Goal: Information Seeking & Learning: Learn about a topic

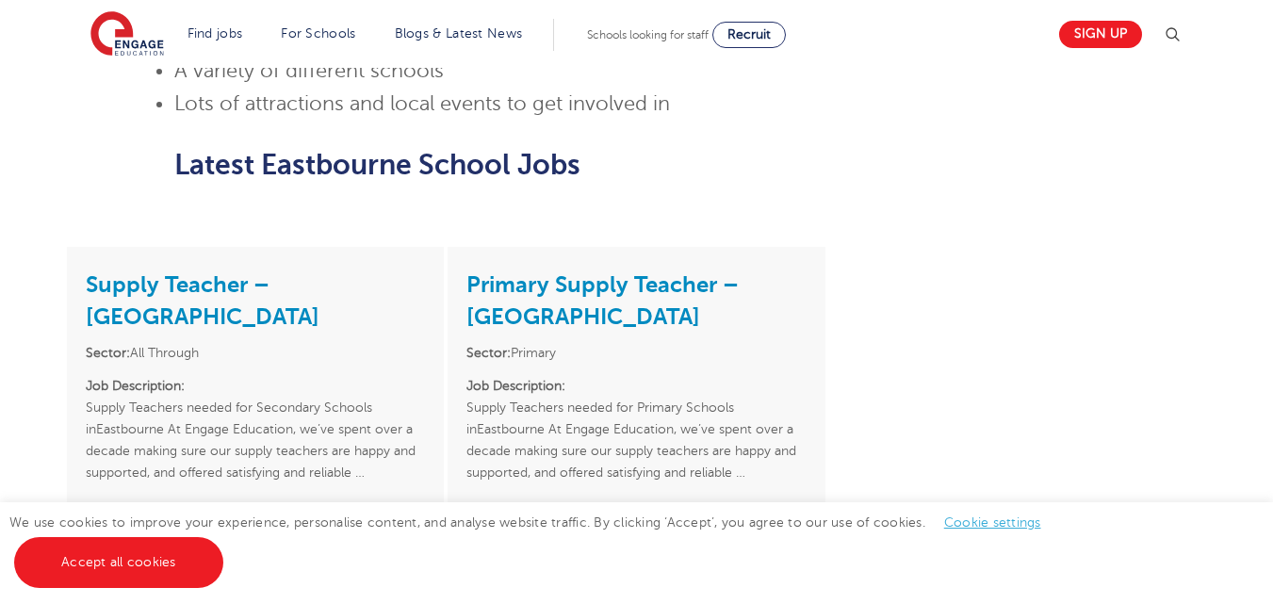
scroll to position [1885, 0]
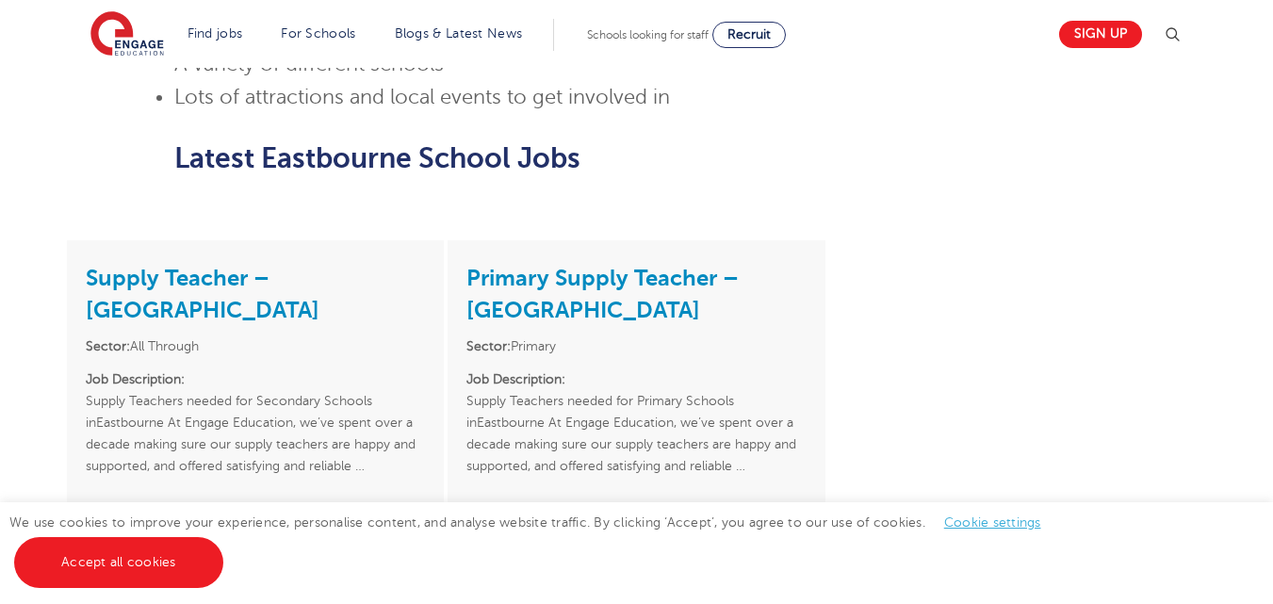
click at [501, 501] on link "View vacancy" at bounding box center [512, 508] width 92 height 14
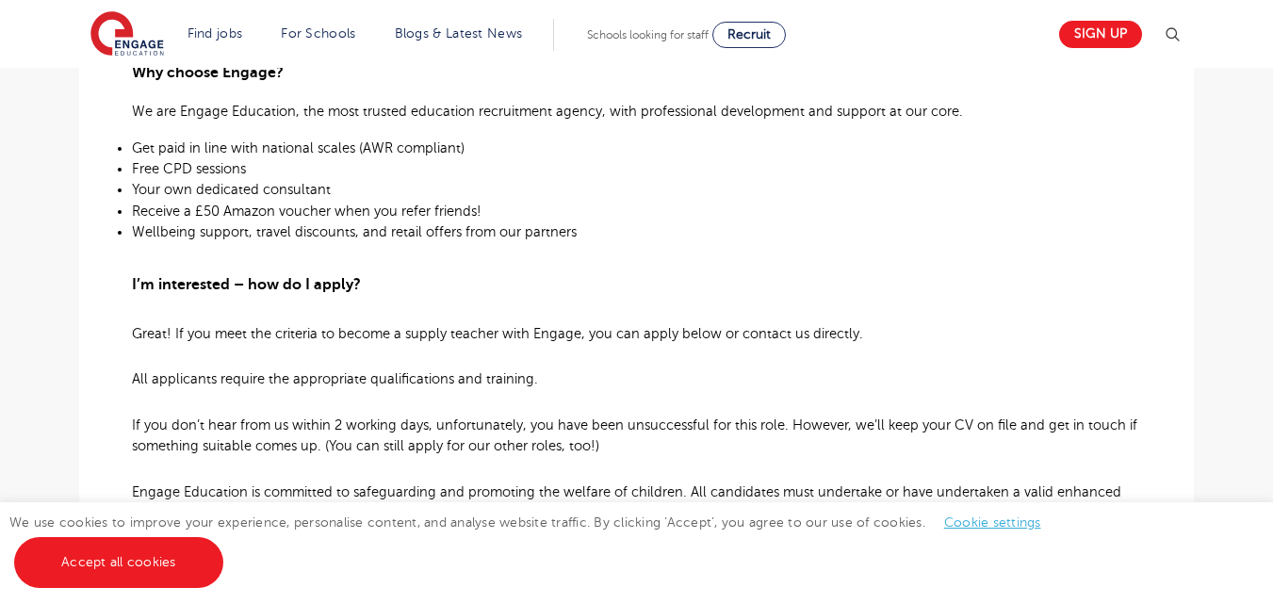
scroll to position [942, 0]
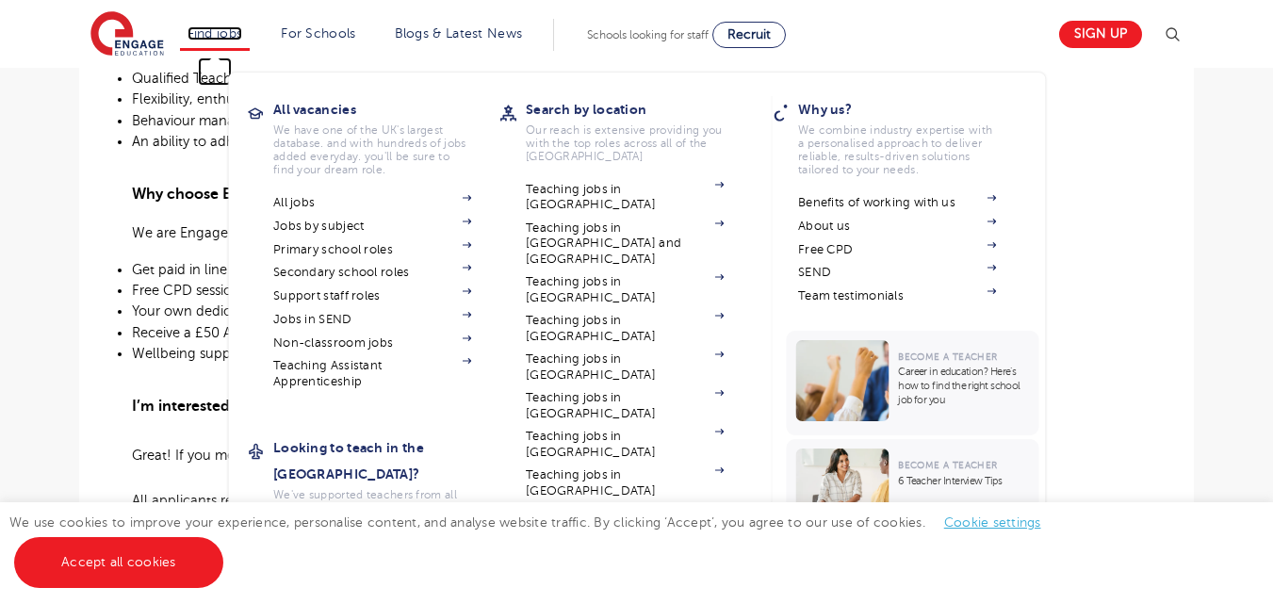
click at [209, 30] on link "Find jobs" at bounding box center [216, 33] width 56 height 14
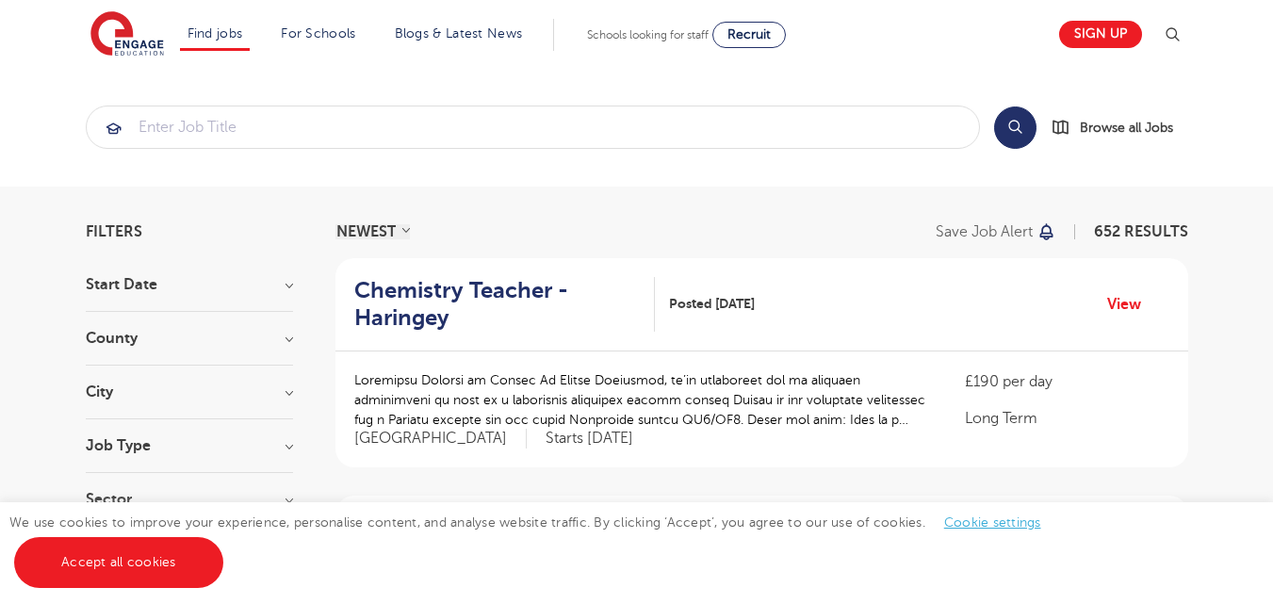
click at [100, 334] on h3 "County" at bounding box center [189, 338] width 207 height 15
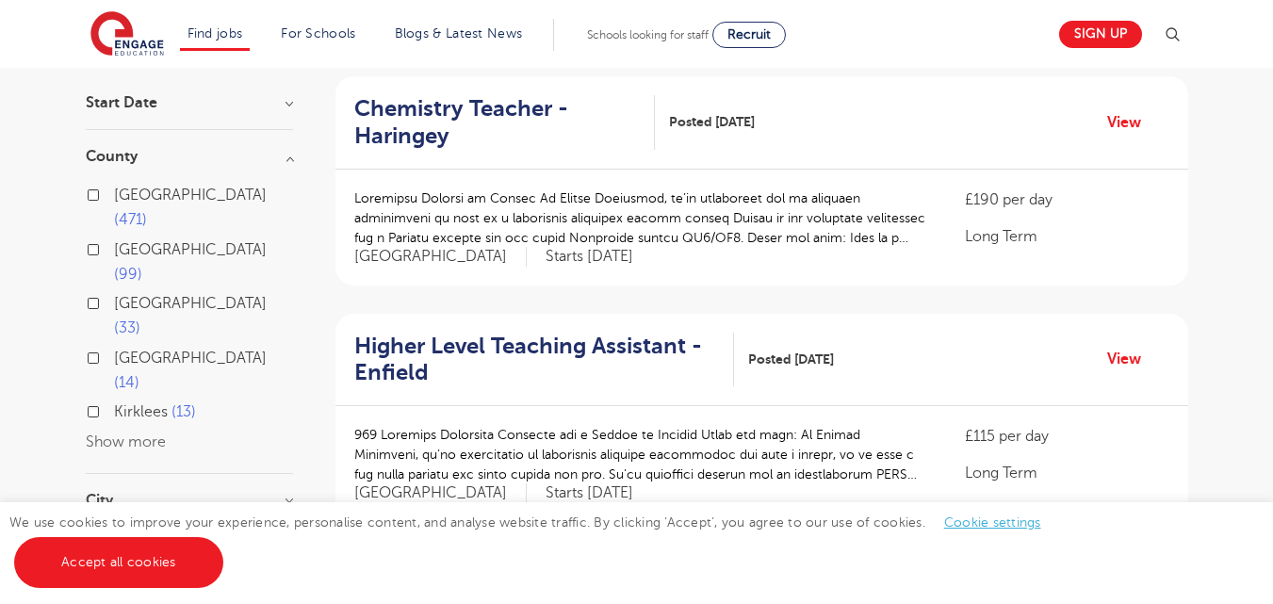
scroll to position [188, 0]
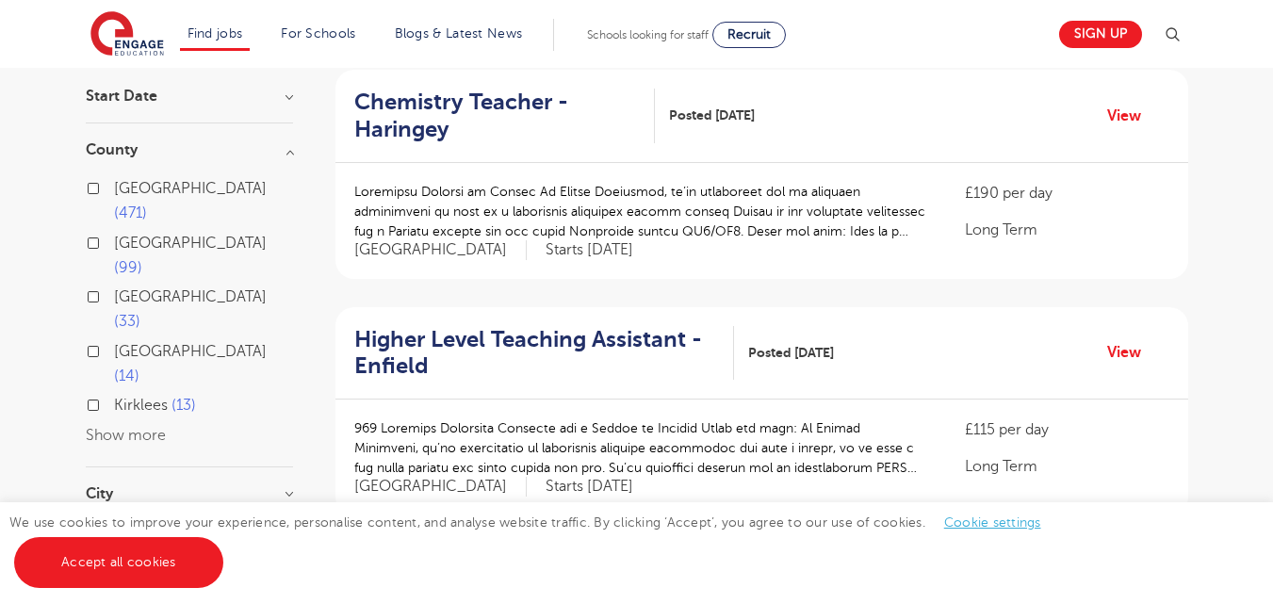
click at [114, 339] on label "East Sussex 14" at bounding box center [203, 364] width 179 height 50
click at [114, 343] on input "East Sussex 14" at bounding box center [120, 349] width 12 height 12
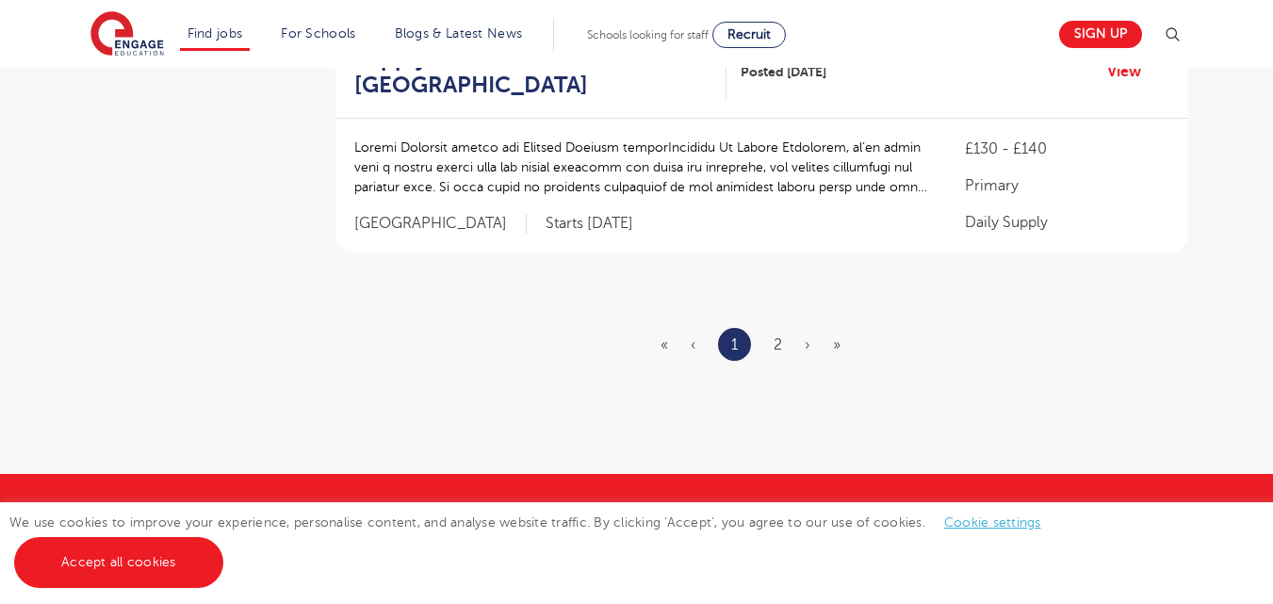
scroll to position [2545, 0]
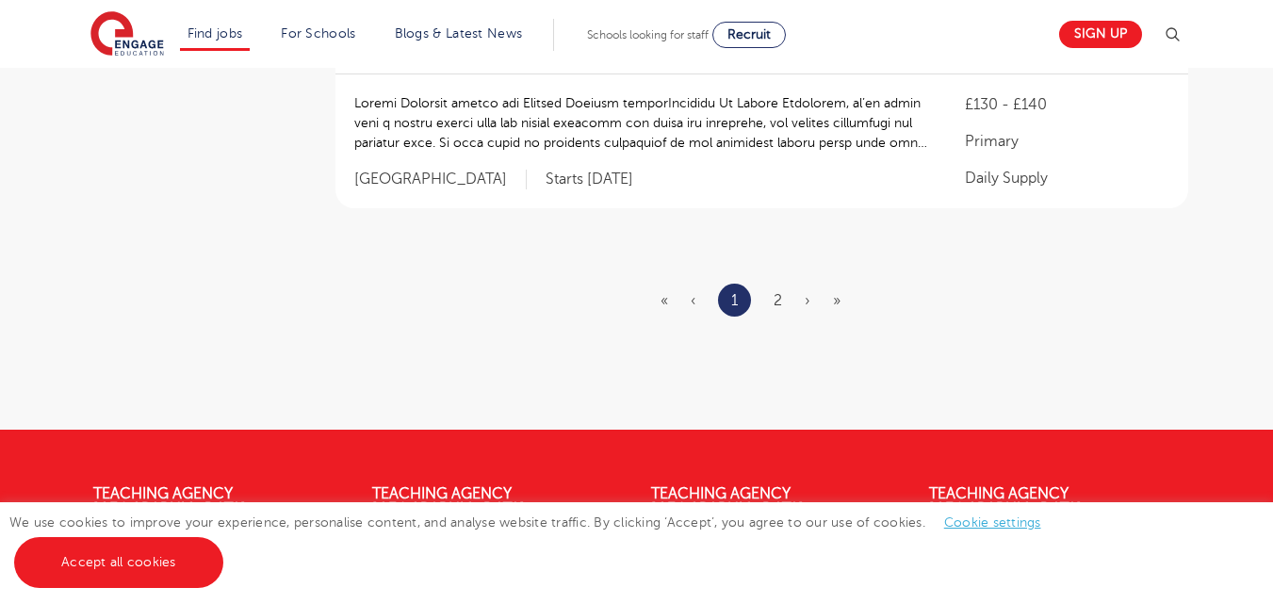
click at [783, 302] on ul "« ‹ 1 2 › »" at bounding box center [762, 300] width 203 height 33
click at [780, 300] on link "2" at bounding box center [778, 300] width 8 height 17
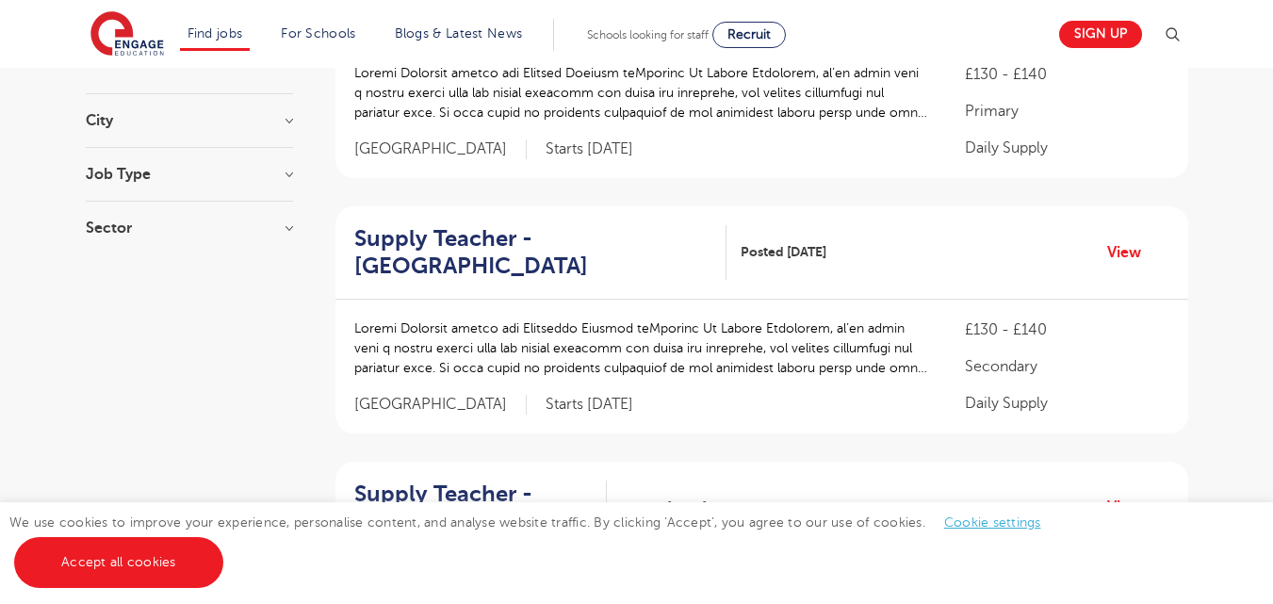
scroll to position [377, 0]
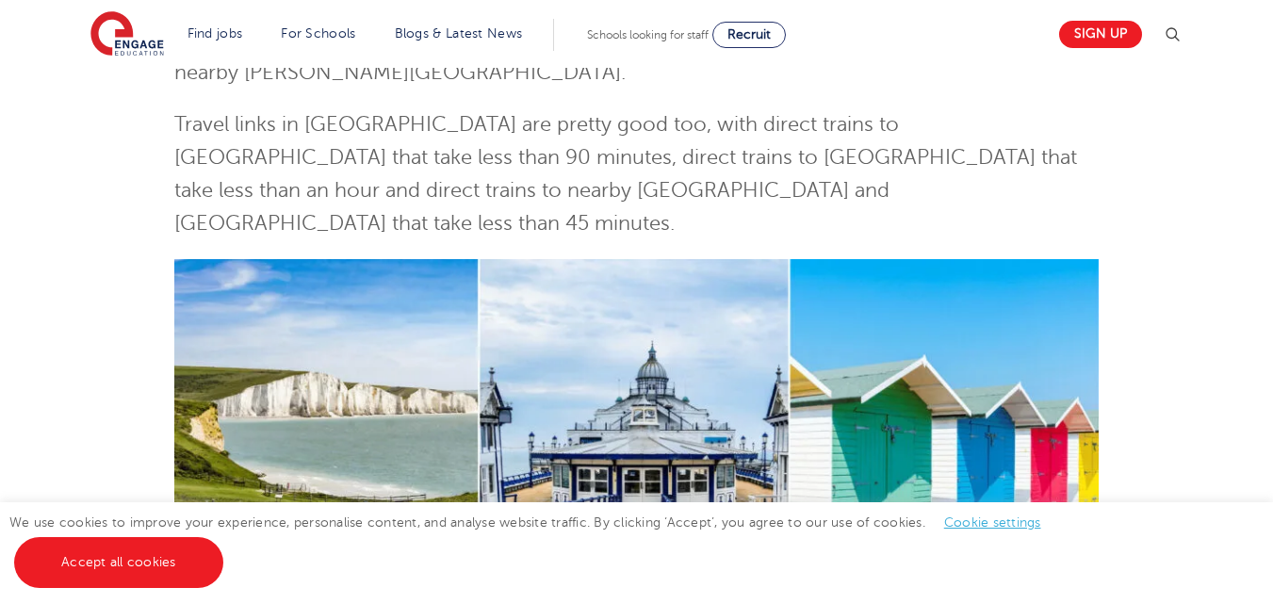
scroll to position [754, 0]
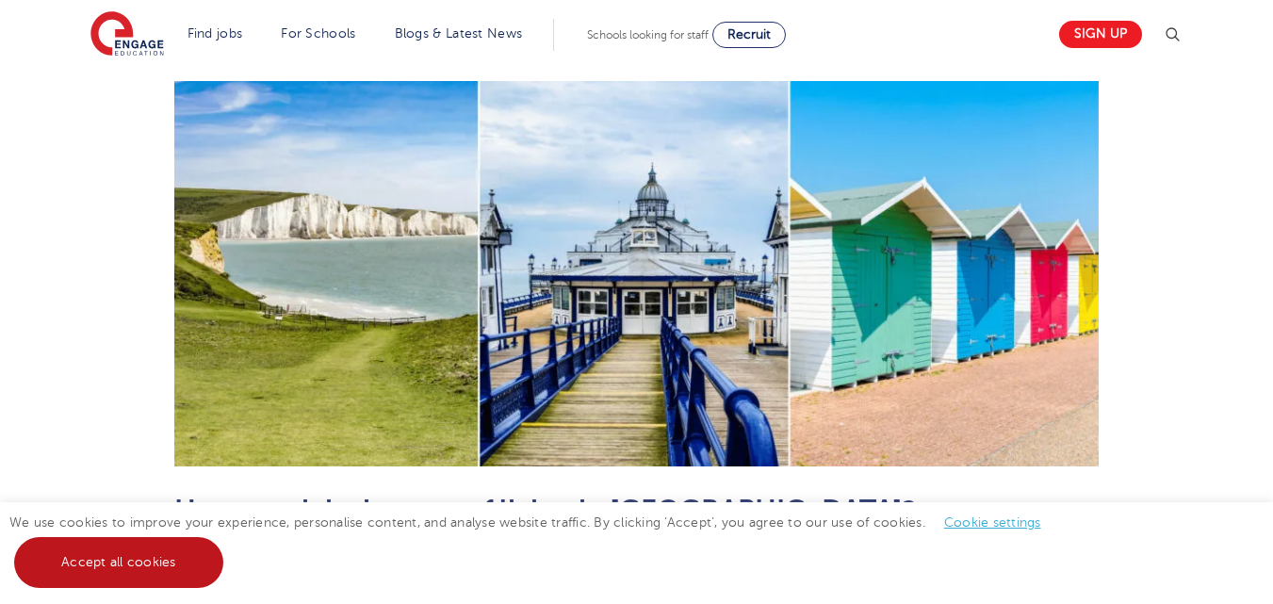
click at [124, 565] on link "Accept all cookies" at bounding box center [118, 562] width 209 height 51
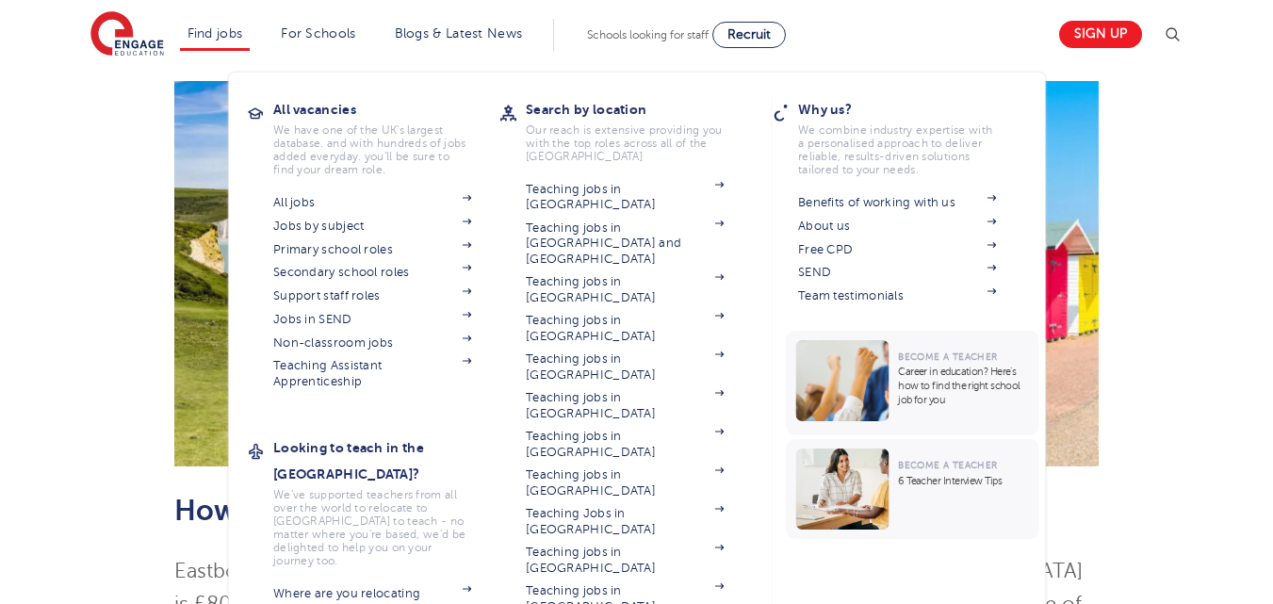
click at [201, 24] on li "Find jobs All vacancies We have one of the UK's largest database. and with hund…" at bounding box center [215, 35] width 71 height 32
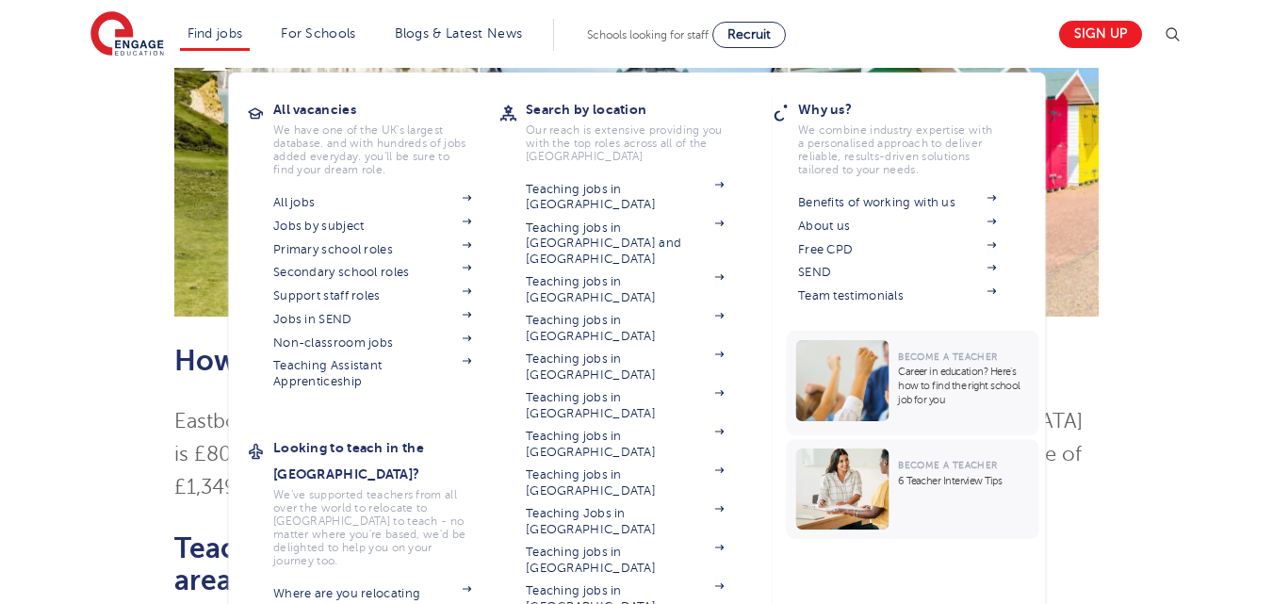
scroll to position [942, 0]
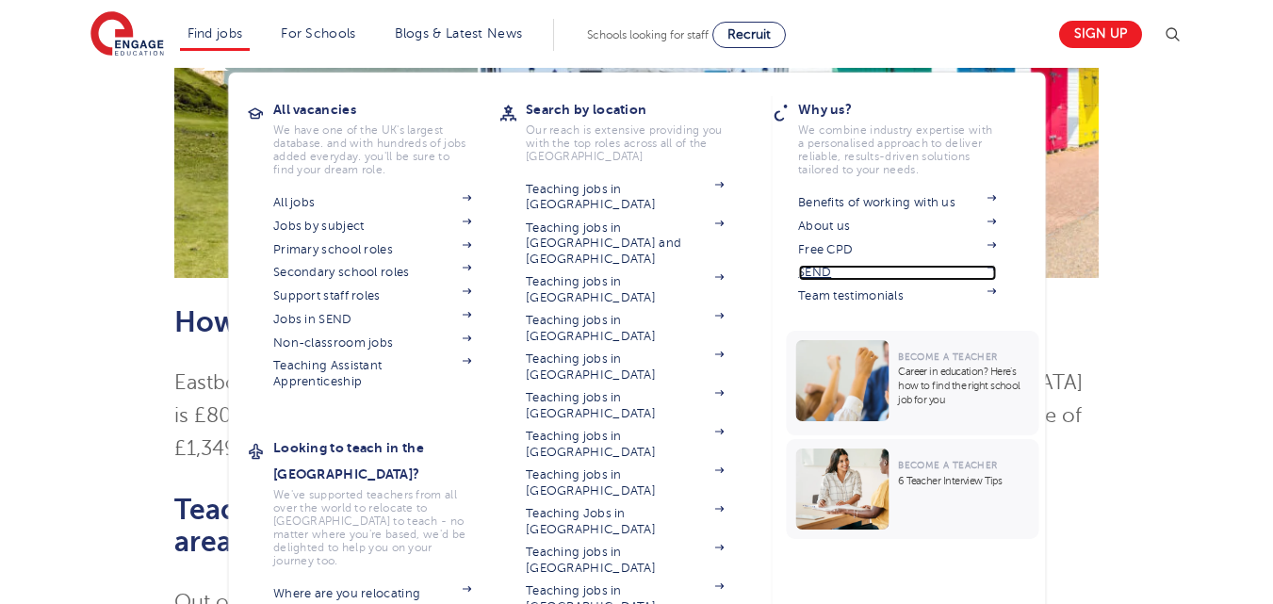
click at [828, 272] on link "SEND" at bounding box center [897, 272] width 198 height 15
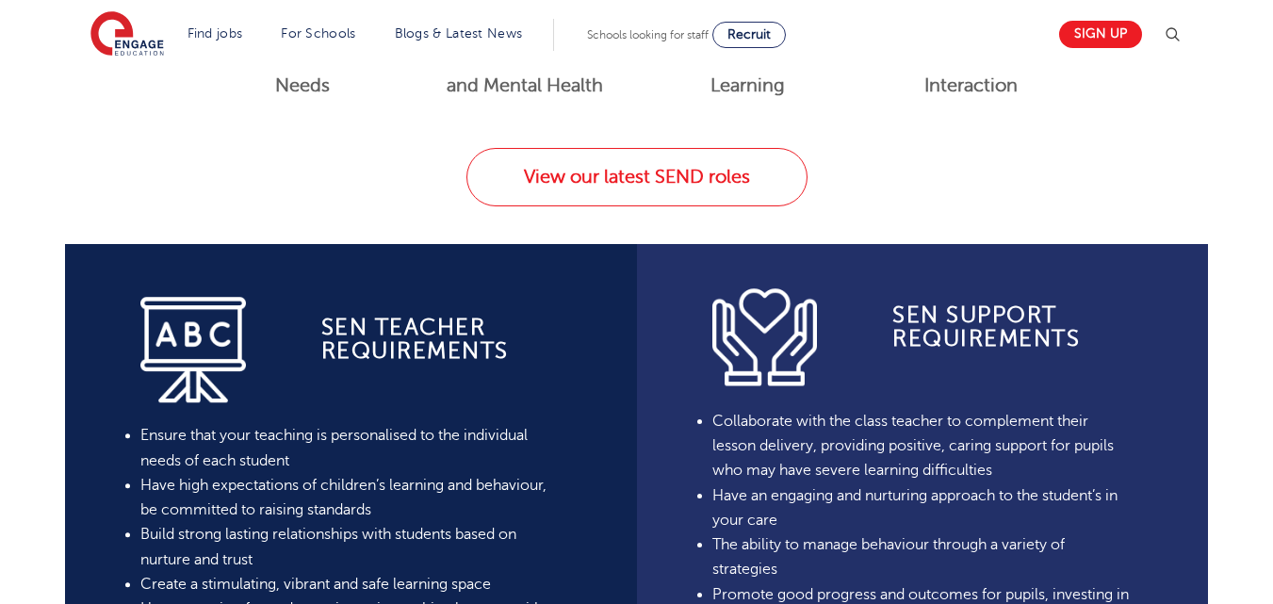
scroll to position [1225, 0]
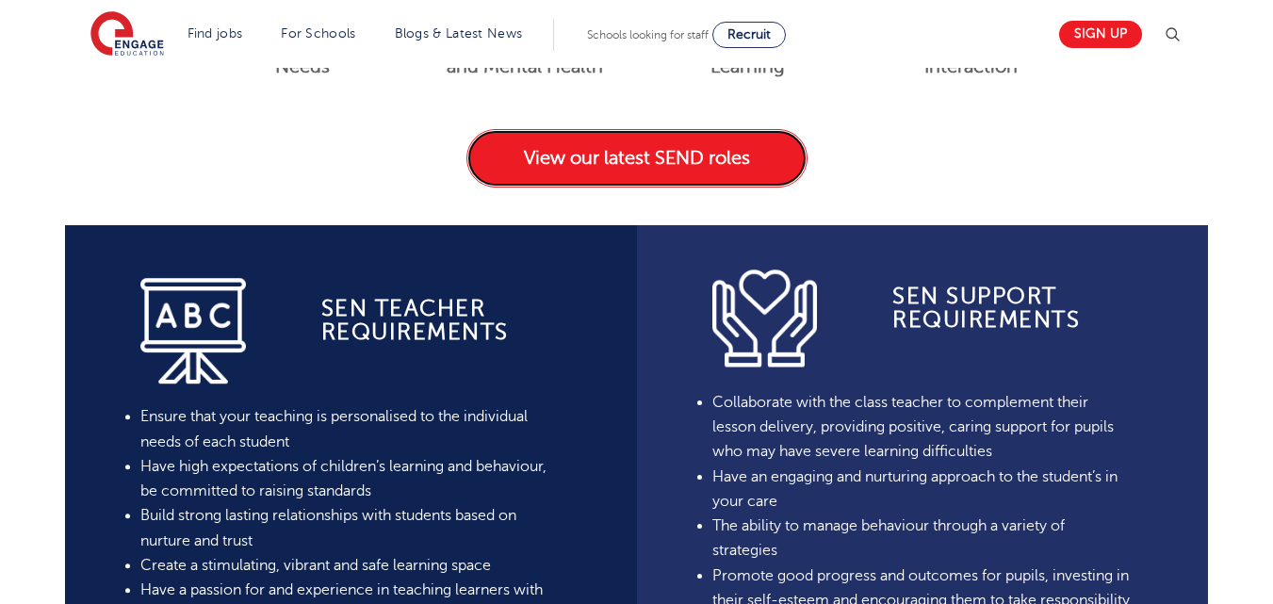
click at [600, 138] on link "View our latest SEND roles" at bounding box center [636, 158] width 341 height 58
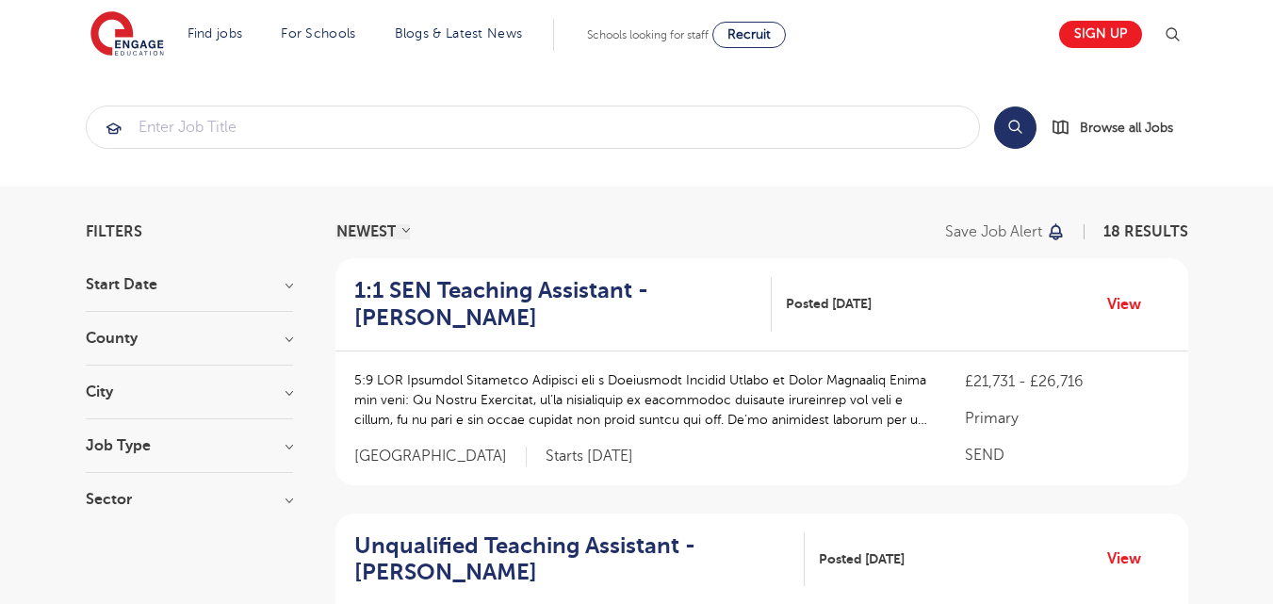
scroll to position [94, 0]
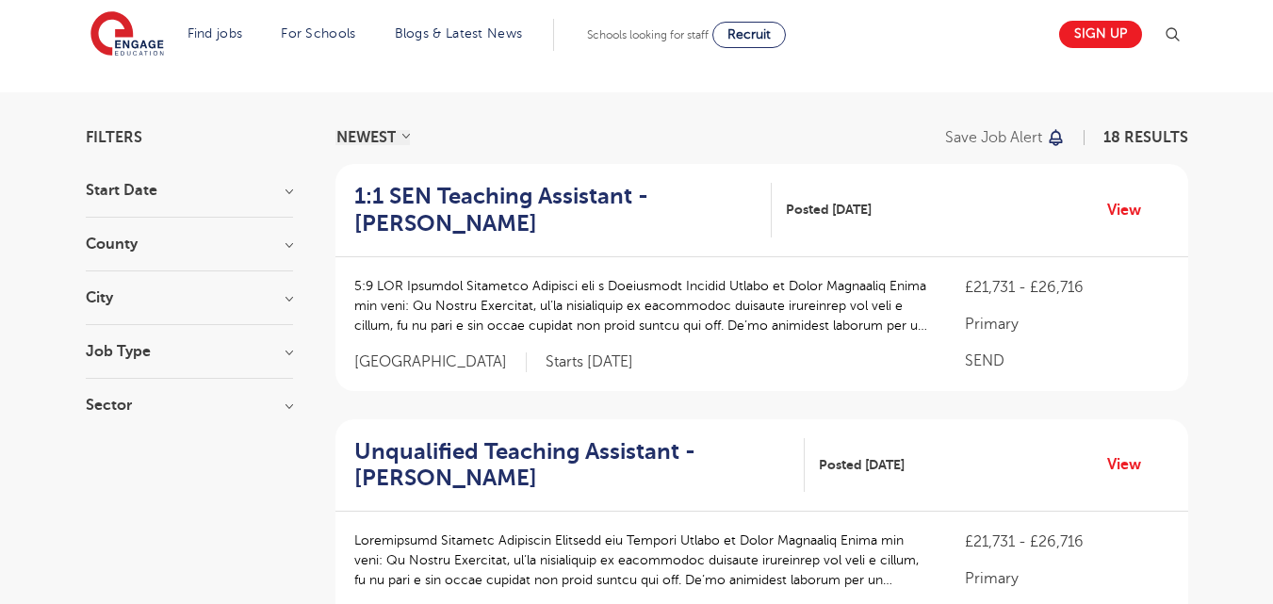
click at [109, 246] on h3 "County" at bounding box center [189, 244] width 207 height 15
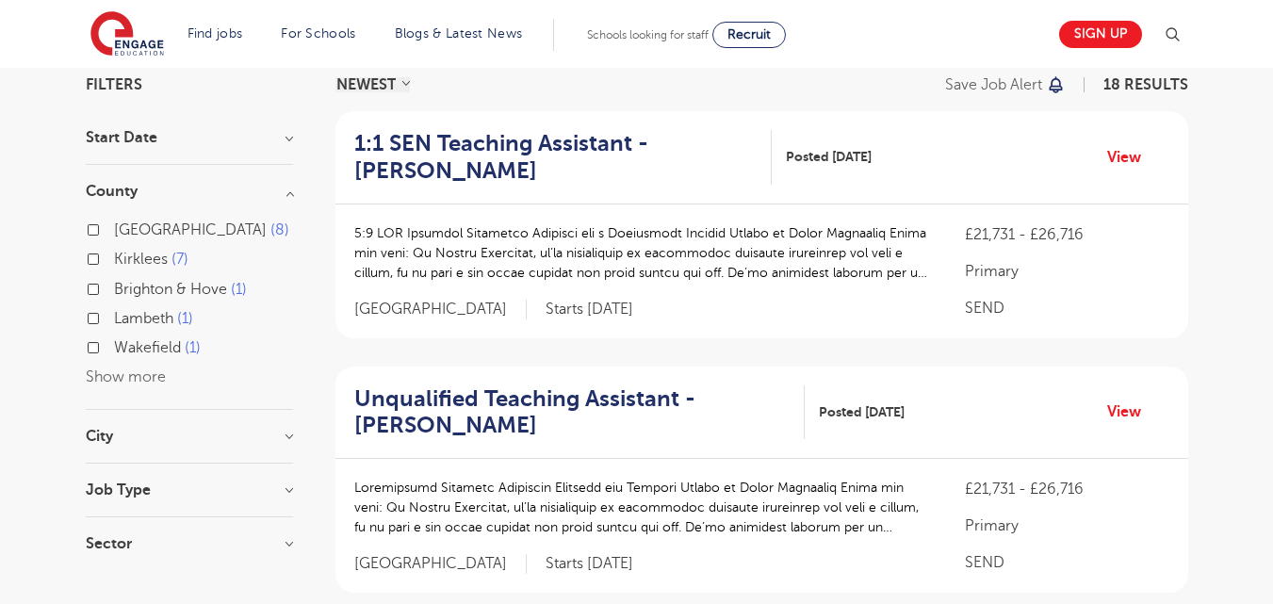
scroll to position [0, 0]
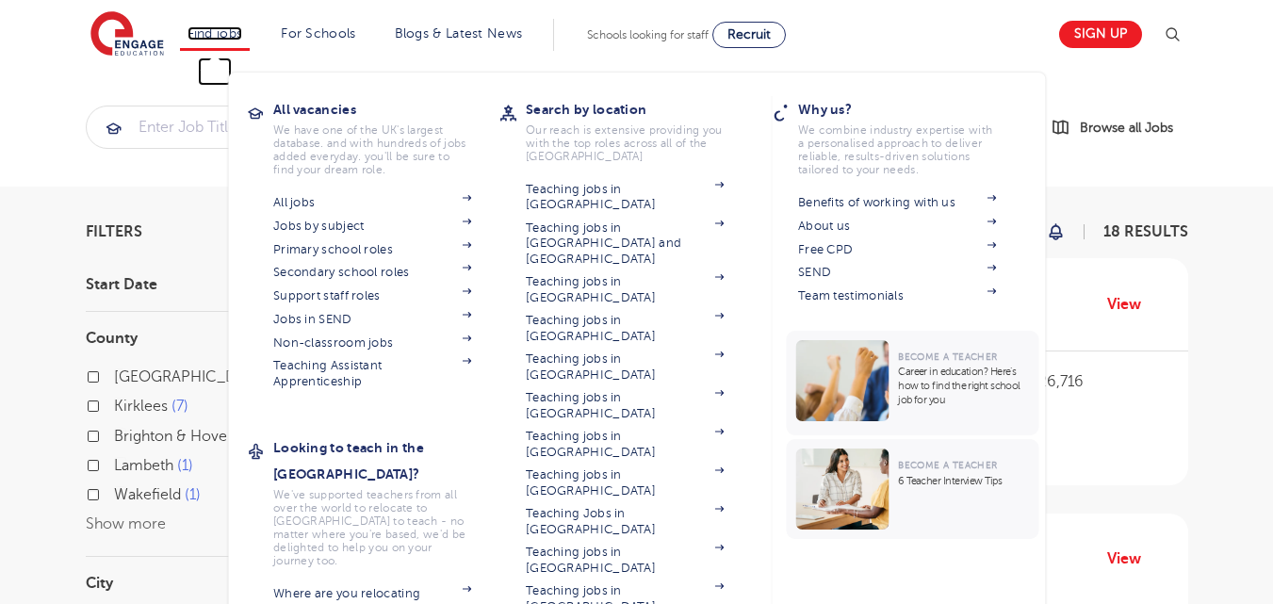
click at [223, 35] on link "Find jobs" at bounding box center [216, 33] width 56 height 14
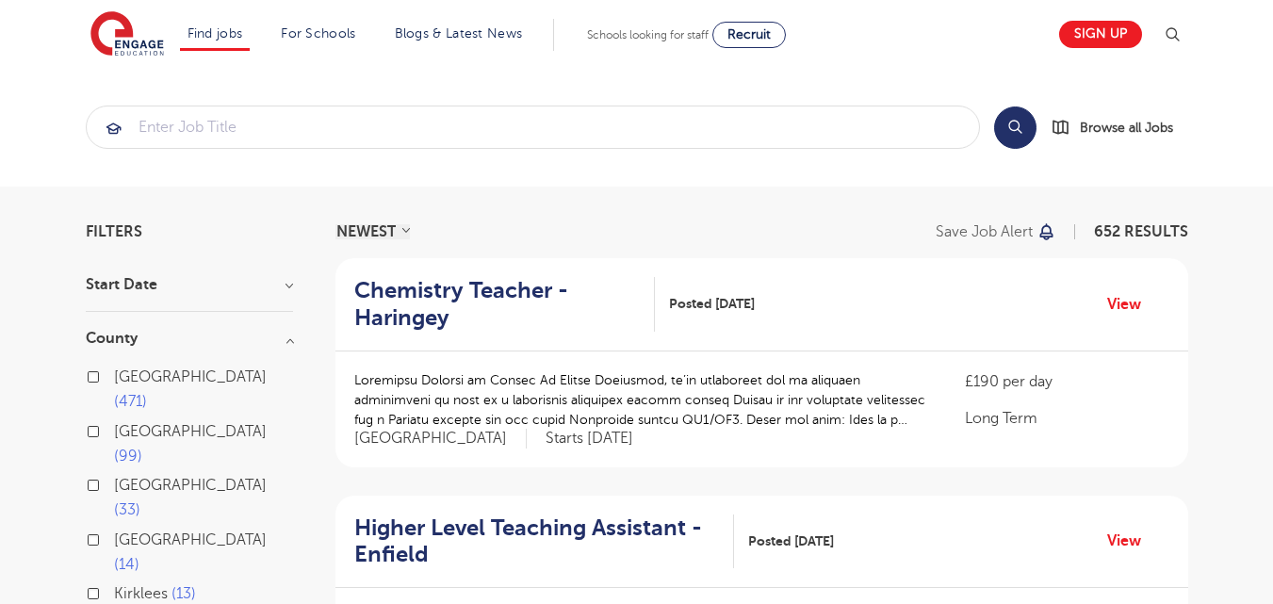
click at [155, 532] on span "[GEOGRAPHIC_DATA]" at bounding box center [190, 540] width 153 height 17
click at [126, 532] on input "[GEOGRAPHIC_DATA] 14" at bounding box center [120, 538] width 12 height 12
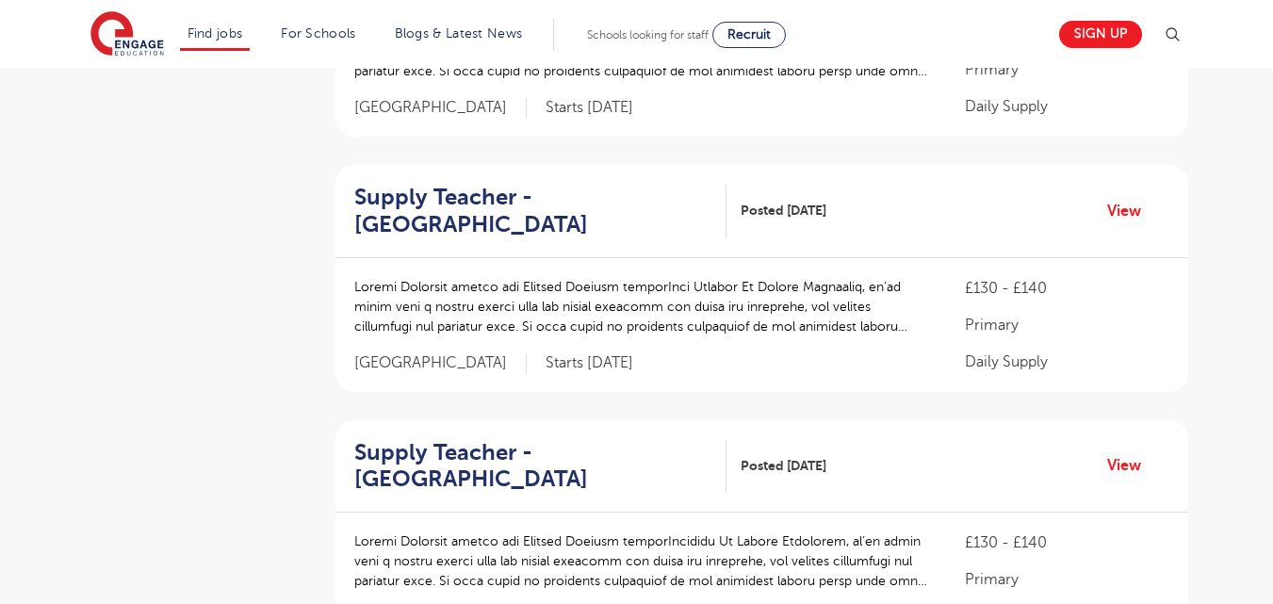
scroll to position [1979, 0]
